Goal: Find specific page/section: Find specific page/section

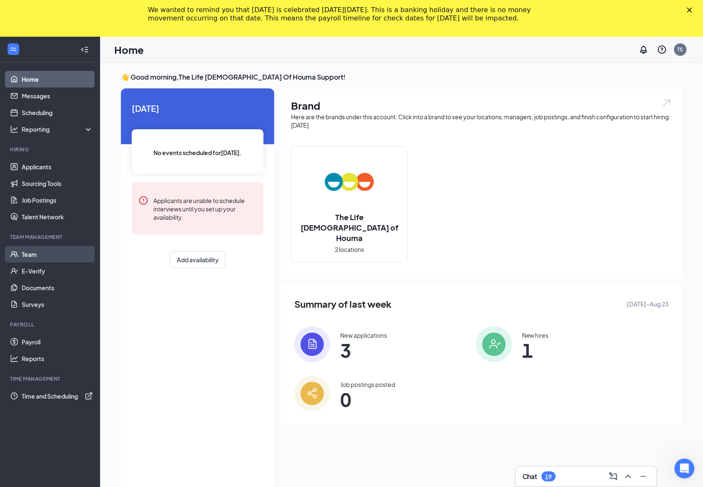
click at [38, 251] on link "Team" at bounding box center [57, 254] width 71 height 17
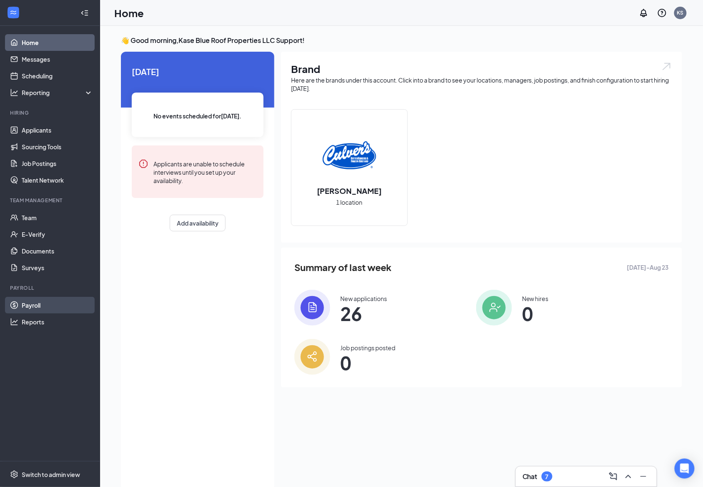
click at [33, 307] on link "Payroll" at bounding box center [57, 305] width 71 height 17
